Goal: Information Seeking & Learning: Understand process/instructions

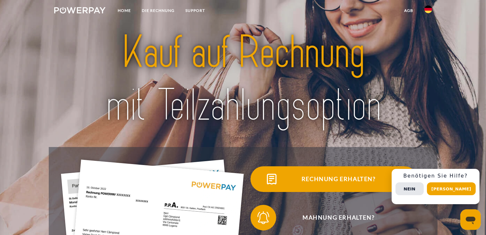
click at [337, 180] on span "Rechnung erhalten?" at bounding box center [338, 179] width 157 height 26
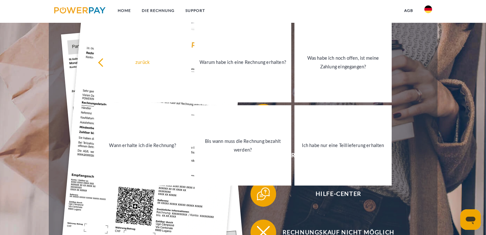
scroll to position [141, 0]
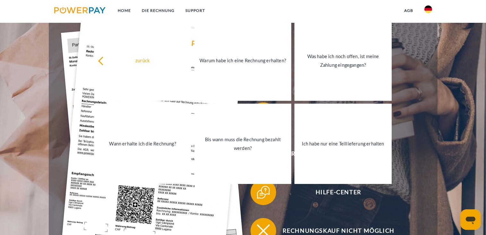
click at [449, 69] on header "Home DIE RECHNUNG SUPPORT" at bounding box center [243, 82] width 486 height 447
click at [450, 68] on header "Home DIE RECHNUNG SUPPORT" at bounding box center [243, 82] width 486 height 447
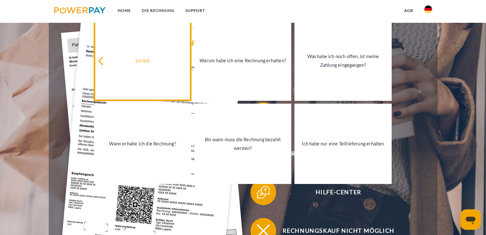
click at [101, 60] on icon at bounding box center [102, 60] width 9 height 9
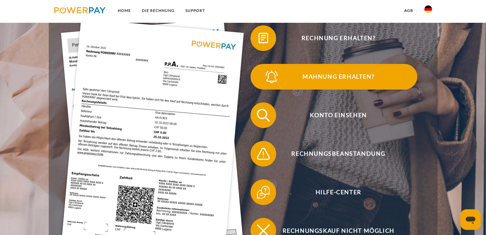
click at [337, 77] on span "Mahnung erhalten?" at bounding box center [338, 77] width 157 height 26
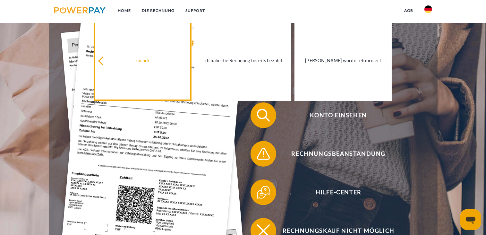
click at [113, 60] on div "zurück" at bounding box center [142, 60] width 89 height 9
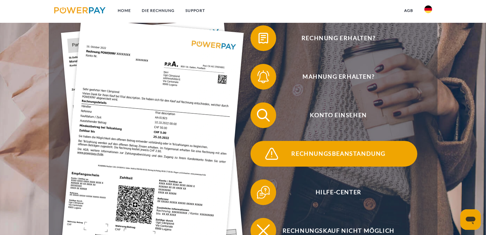
click at [337, 155] on span "Rechnungsbeanstandung" at bounding box center [338, 154] width 157 height 26
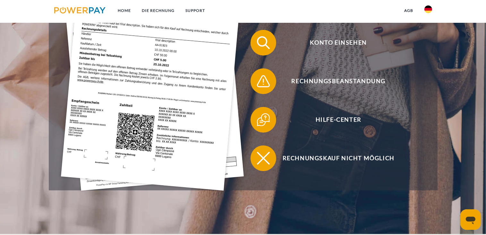
scroll to position [215, 0]
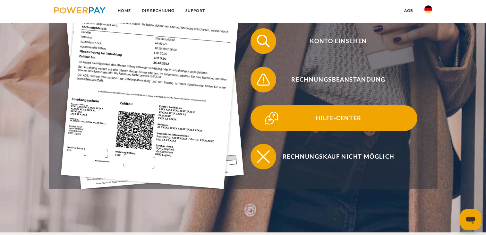
click at [348, 118] on span "Hilfe-Center" at bounding box center [338, 118] width 157 height 26
